Goal: Task Accomplishment & Management: Manage account settings

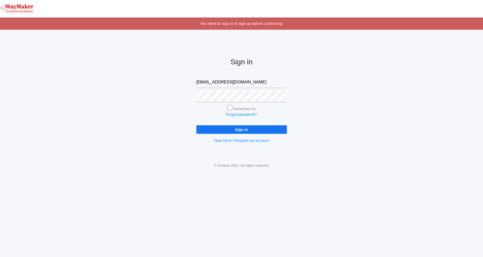
type input "afarnes@waymakerchristian.com"
click at [247, 132] on input "Sign in" at bounding box center [242, 129] width 91 height 9
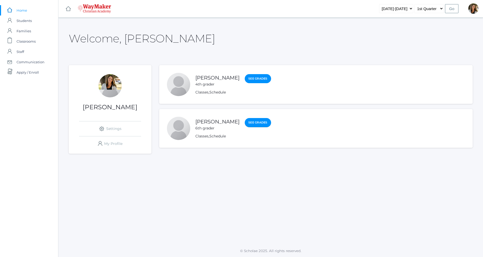
click at [245, 122] on link "See Grades" at bounding box center [258, 122] width 26 height 9
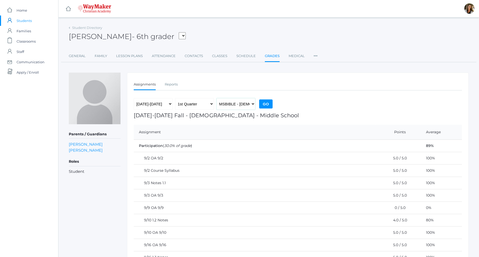
click at [216, 98] on select "MSBIBLE - Bible Middle School THEATER - Drama Middle School SPACE - Earth & Spa…" at bounding box center [235, 104] width 39 height 12
select select "2522"
click option "INTERMATH - Intermediate Math Middle School" at bounding box center [0, 0] width 0 height 0
click at [267, 103] on input "Go" at bounding box center [265, 104] width 13 height 9
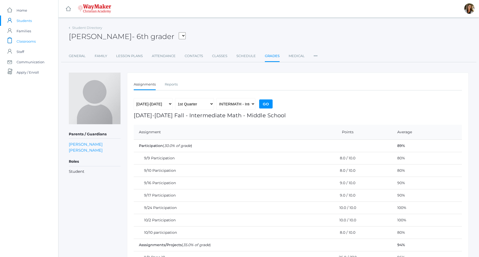
click at [18, 42] on span "Classrooms" at bounding box center [26, 41] width 19 height 10
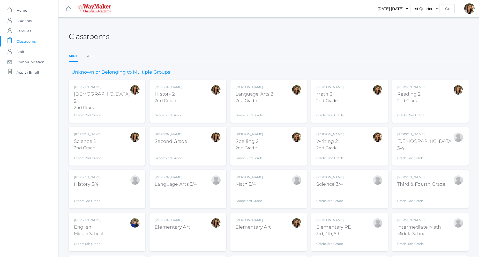
click at [362, 98] on div "Amber Farnes Math 2 2nd Grade Grade: 2nd Grade 02ELEM" at bounding box center [349, 101] width 66 height 33
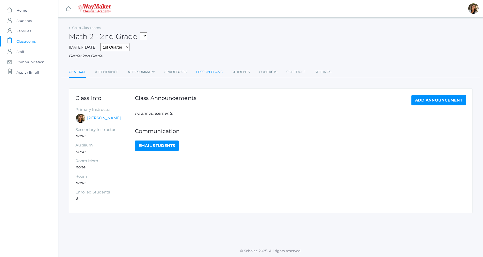
click at [208, 73] on link "Lesson Plans" at bounding box center [209, 72] width 27 height 10
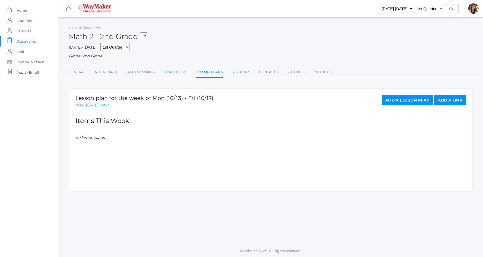
click at [170, 74] on link "Gradebook" at bounding box center [175, 72] width 23 height 10
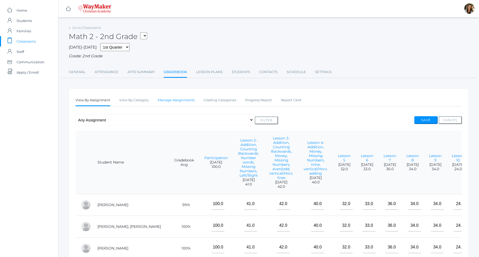
click at [187, 102] on link "Manage Assignments" at bounding box center [176, 100] width 37 height 10
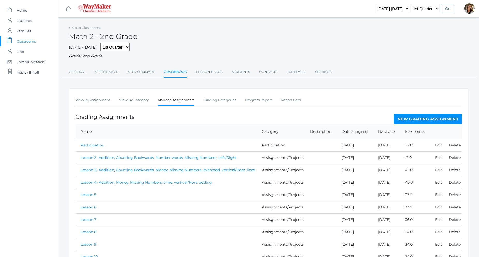
click at [402, 119] on link "New Grading Assignment" at bounding box center [428, 119] width 68 height 10
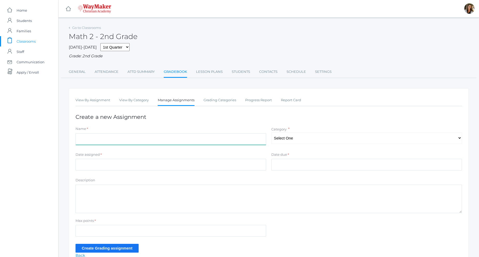
click at [180, 141] on input "Name" at bounding box center [171, 139] width 191 height 12
type input "Lesson 26"
click at [271, 132] on select "Select One Participation Assisgnments/Projects Tests" at bounding box center [366, 138] width 191 height 12
select select "1187"
click option "Assisgnments/Projects" at bounding box center [0, 0] width 0 height 0
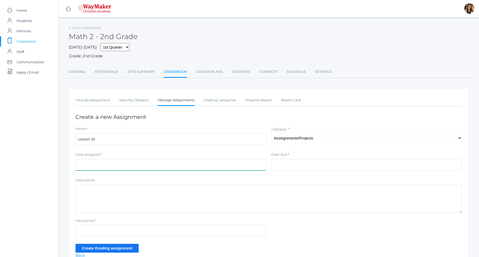
click at [150, 169] on input "Date assigned" at bounding box center [171, 165] width 191 height 12
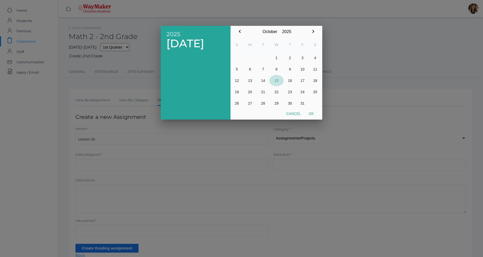
click at [277, 81] on button "15" at bounding box center [277, 80] width 14 height 11
click at [312, 114] on button "Ok" at bounding box center [311, 113] width 13 height 9
type input "[DATE]"
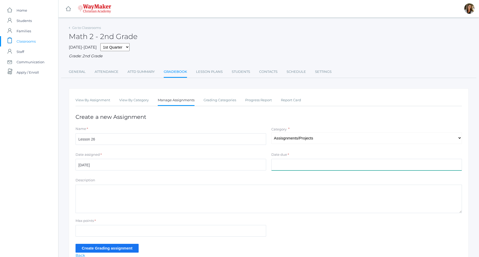
click at [297, 163] on input "Date due" at bounding box center [366, 165] width 191 height 12
click at [291, 165] on input "Date due" at bounding box center [366, 165] width 191 height 12
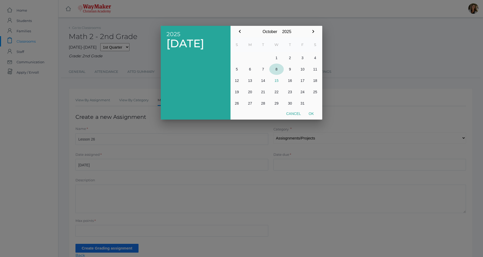
click at [281, 74] on button "8" at bounding box center [277, 69] width 14 height 11
click at [276, 83] on button "15" at bounding box center [277, 80] width 14 height 11
click at [310, 113] on button "Ok" at bounding box center [311, 113] width 13 height 9
type input "[DATE]"
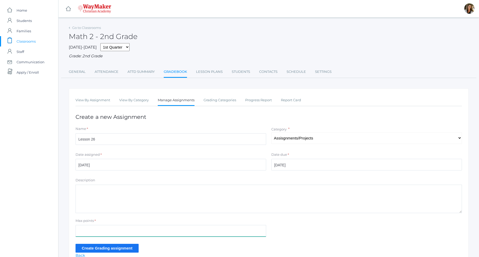
click at [109, 231] on input "Max points" at bounding box center [171, 231] width 191 height 12
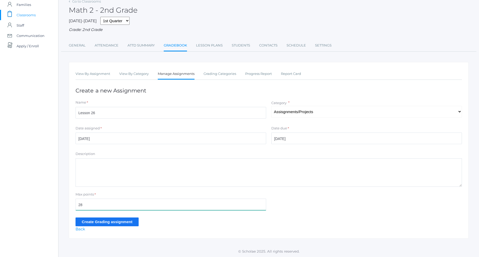
scroll to position [27, 0]
type input "28"
click at [119, 221] on input "Create Grading assignment" at bounding box center [107, 222] width 63 height 9
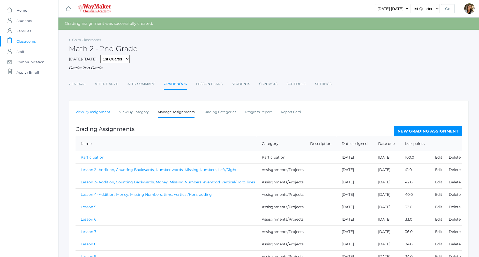
click at [92, 114] on link "View By Assignment" at bounding box center [93, 112] width 35 height 10
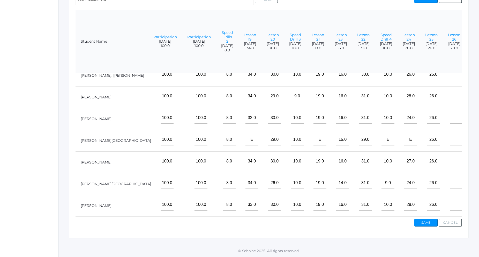
scroll to position [35, 706]
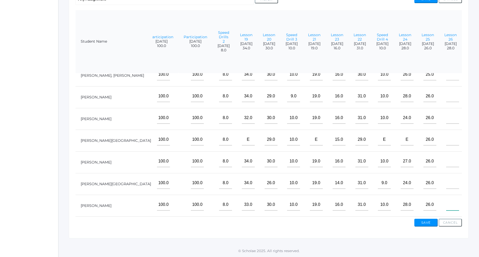
click at [446, 201] on input"] "text" at bounding box center [452, 205] width 13 height 12
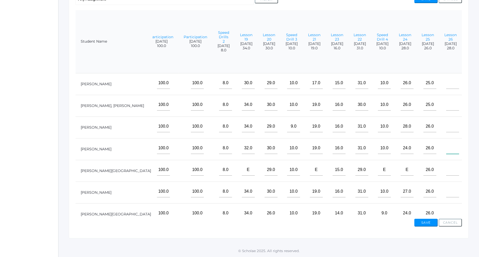
click at [446, 150] on input"] "text" at bounding box center [452, 149] width 13 height 12
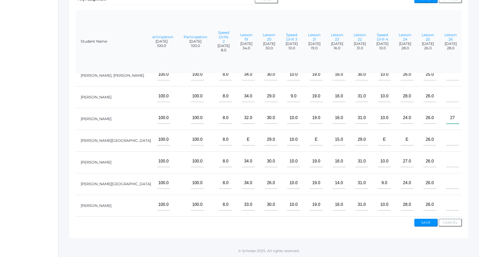
scroll to position [35, 706]
type input"] "27"
click at [450, 202] on input"] "text" at bounding box center [452, 205] width 13 height 12
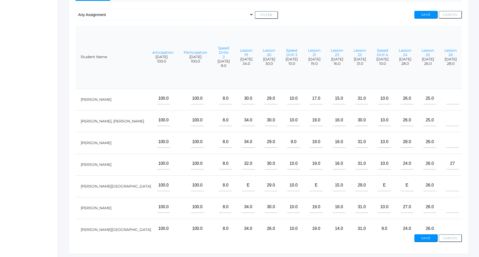
scroll to position [95, 0]
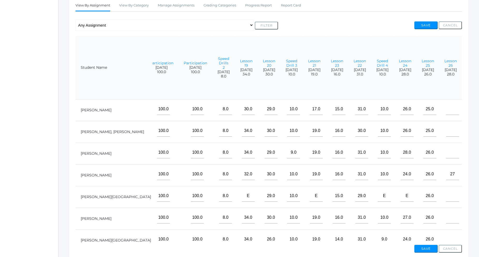
type input"] "27"
click at [446, 132] on input"] "text" at bounding box center [452, 131] width 13 height 12
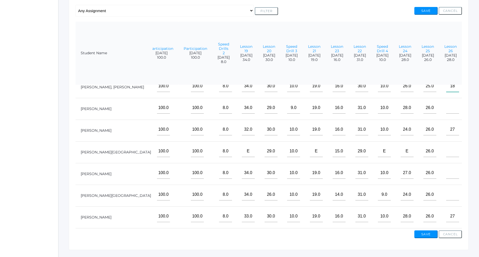
scroll to position [121, 0]
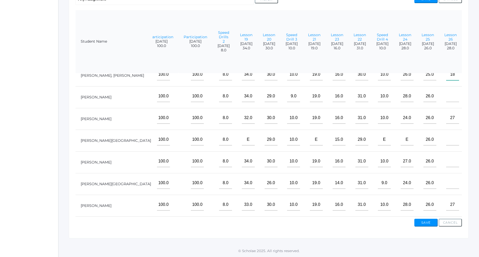
type input"] "18"
click at [446, 156] on input"] "text" at bounding box center [452, 162] width 13 height 12
type input"] "e"
click at [446, 137] on input"] "text" at bounding box center [452, 140] width 13 height 12
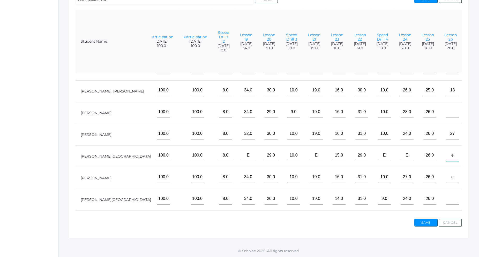
scroll to position [0, 706]
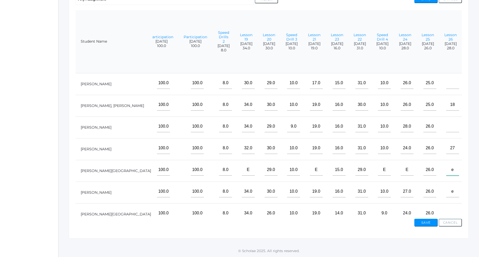
type input"] "e"
click at [446, 125] on input"] "text" at bounding box center [452, 127] width 13 height 12
type input"] "26"
click at [431, 222] on button "Save" at bounding box center [425, 223] width 23 height 8
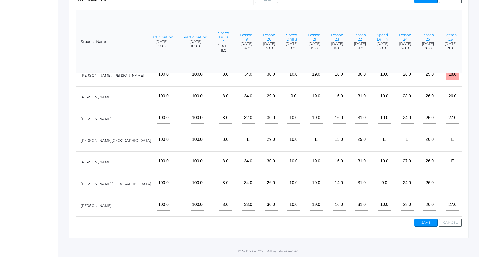
scroll to position [35, 706]
click at [446, 180] on input"] "text" at bounding box center [452, 183] width 13 height 12
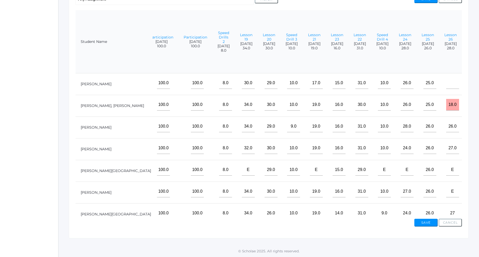
type input"] "27"
click at [446, 87] on input"] "text" at bounding box center [452, 83] width 13 height 12
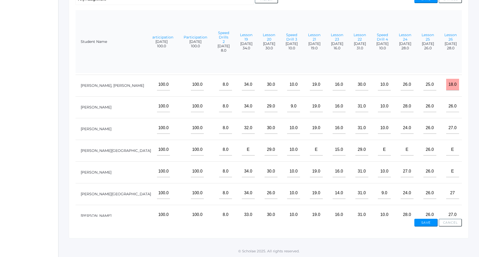
scroll to position [35, 706]
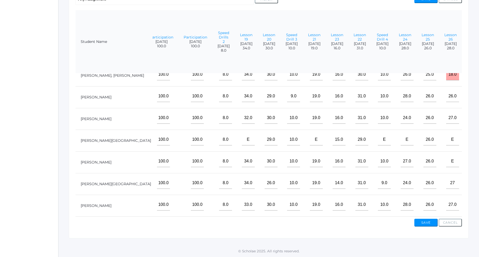
type input"] "28"
click at [424, 222] on button "Save" at bounding box center [425, 223] width 23 height 8
